Goal: Entertainment & Leisure: Browse casually

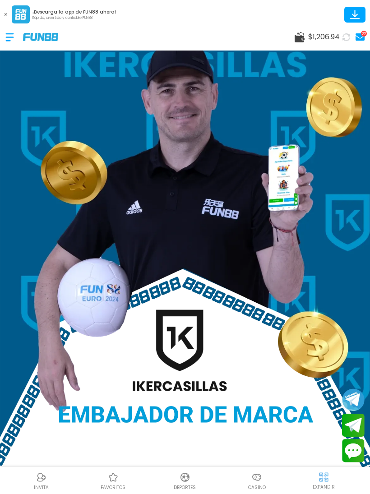
click at [189, 473] on img at bounding box center [185, 477] width 11 height 11
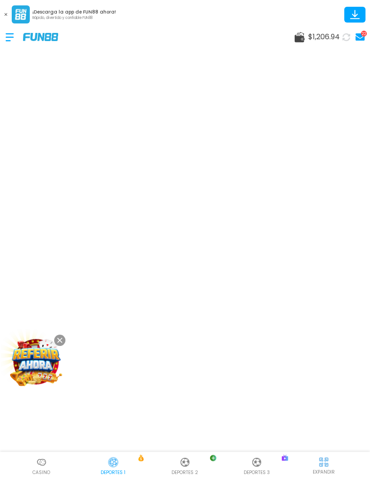
click at [62, 341] on button at bounding box center [59, 340] width 11 height 11
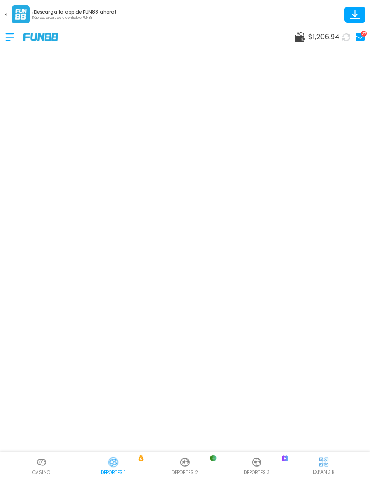
click at [6, 17] on button at bounding box center [6, 15] width 12 height 12
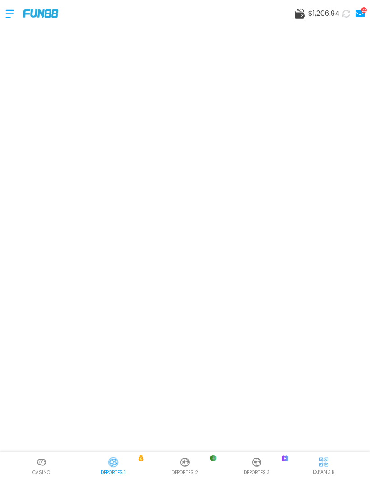
click at [39, 471] on p "Casino" at bounding box center [41, 472] width 18 height 7
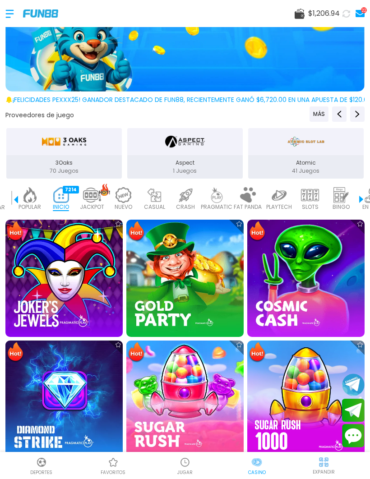
scroll to position [120, 0]
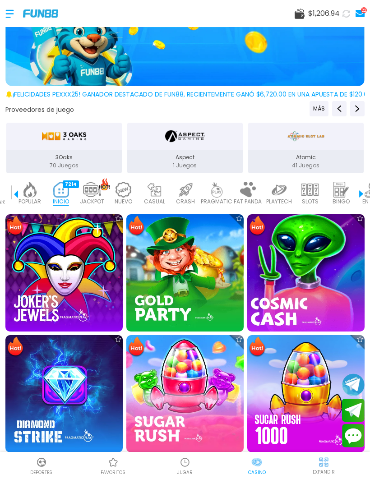
click at [302, 271] on img at bounding box center [305, 272] width 129 height 129
